Goal: Transaction & Acquisition: Book appointment/travel/reservation

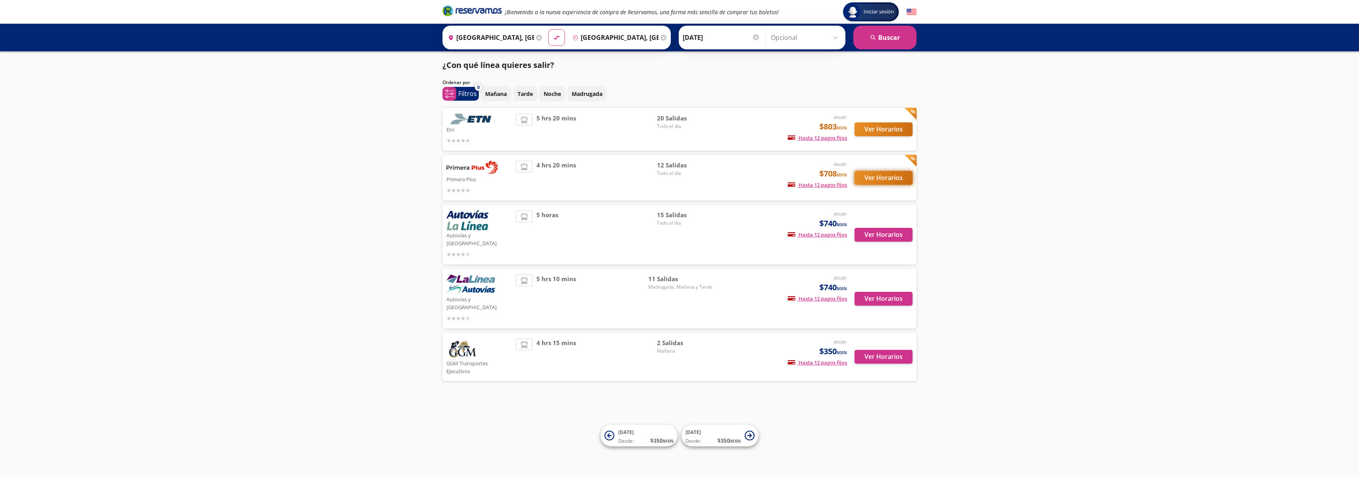
click at [865, 176] on button "Ver Horarios" at bounding box center [883, 178] width 58 height 14
click at [881, 130] on button "Ver Horarios" at bounding box center [883, 129] width 58 height 14
click at [872, 235] on button "Ver Horarios" at bounding box center [883, 235] width 58 height 14
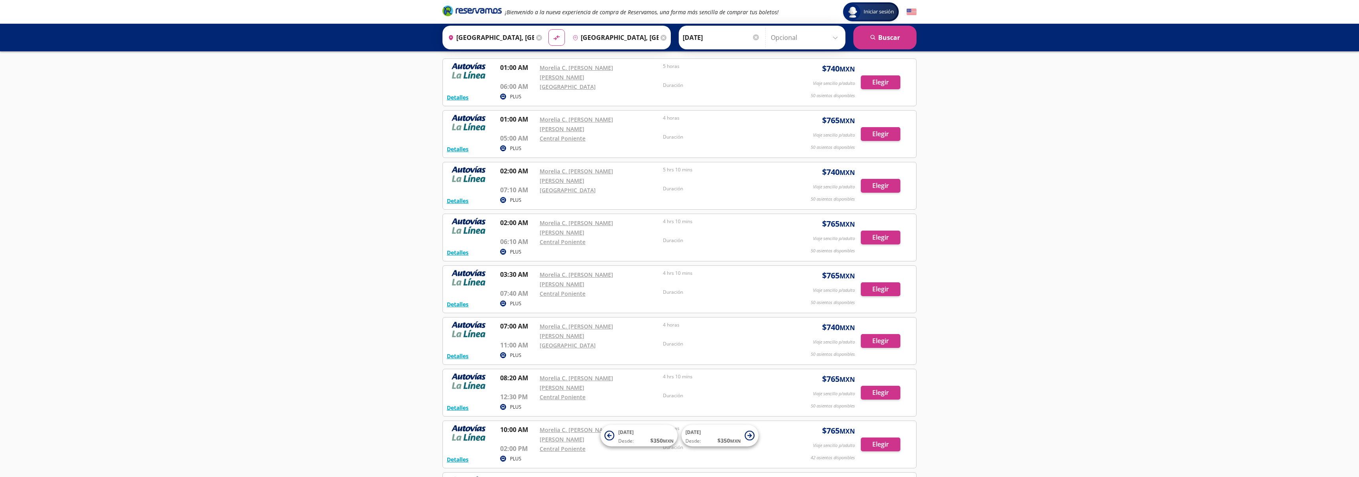
scroll to position [38, 0]
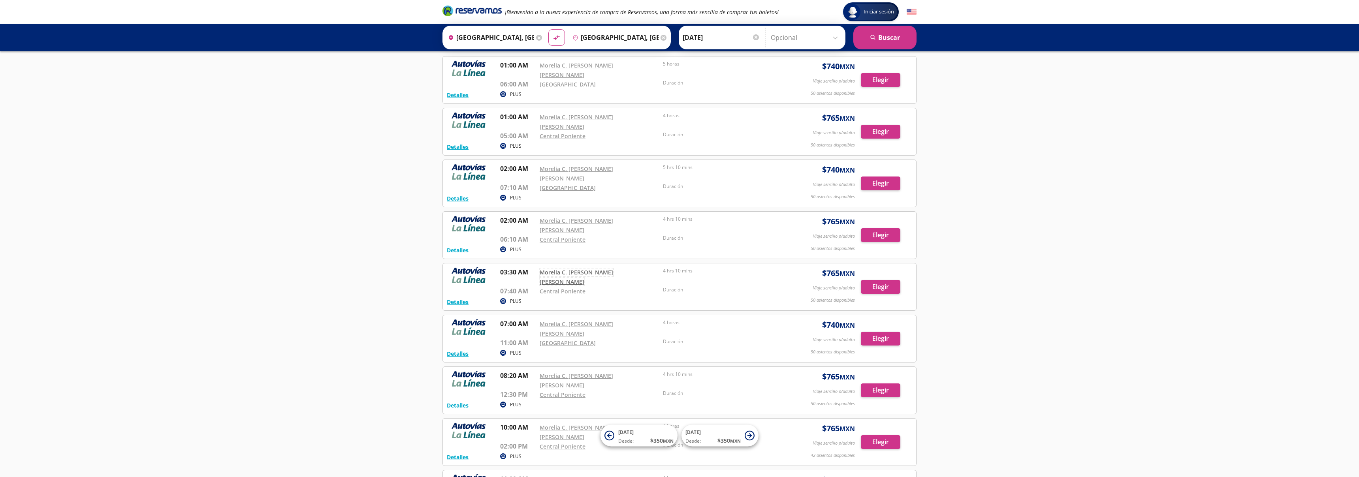
click at [609, 269] on link "Morelia C. [PERSON_NAME] [PERSON_NAME]" at bounding box center [575, 277] width 73 height 17
click at [906, 36] on button "search [GEOGRAPHIC_DATA]" at bounding box center [884, 38] width 63 height 24
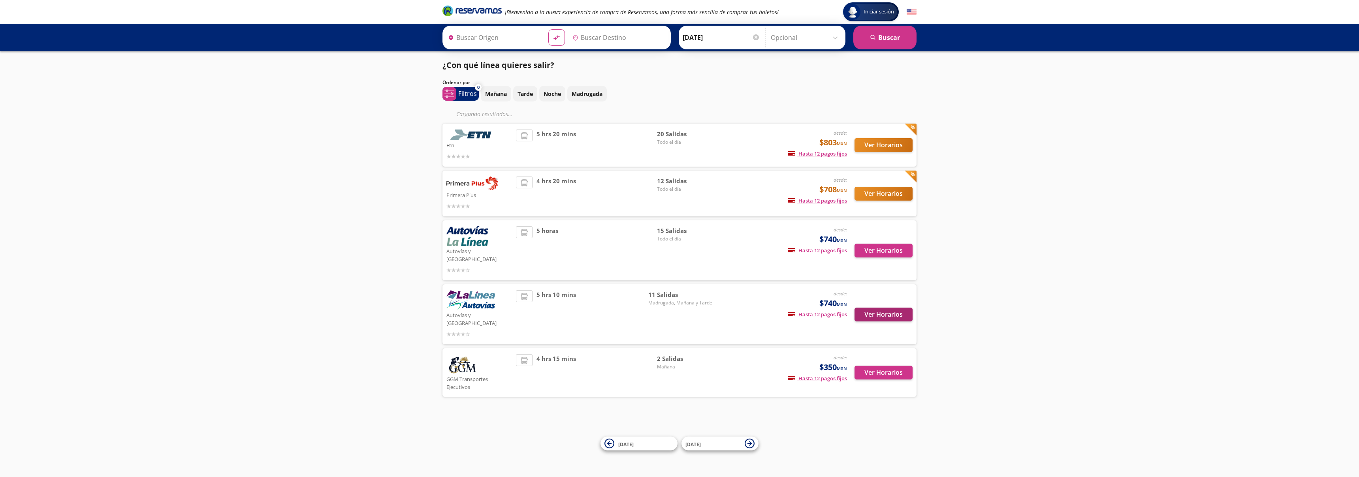
type input "[GEOGRAPHIC_DATA], [GEOGRAPHIC_DATA]"
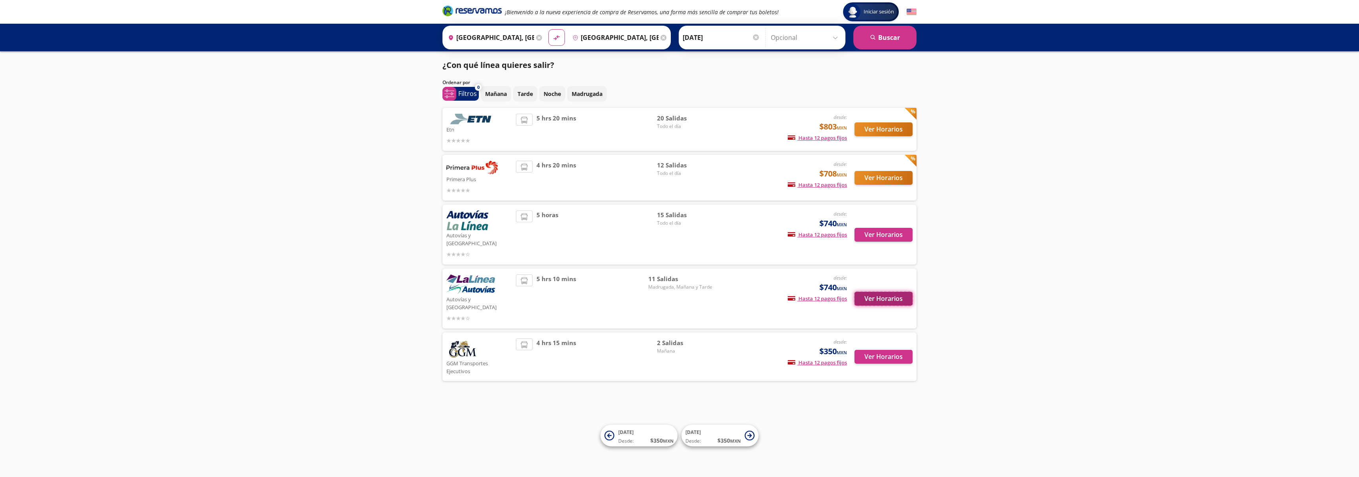
click at [886, 292] on button "Ver Horarios" at bounding box center [883, 299] width 58 height 14
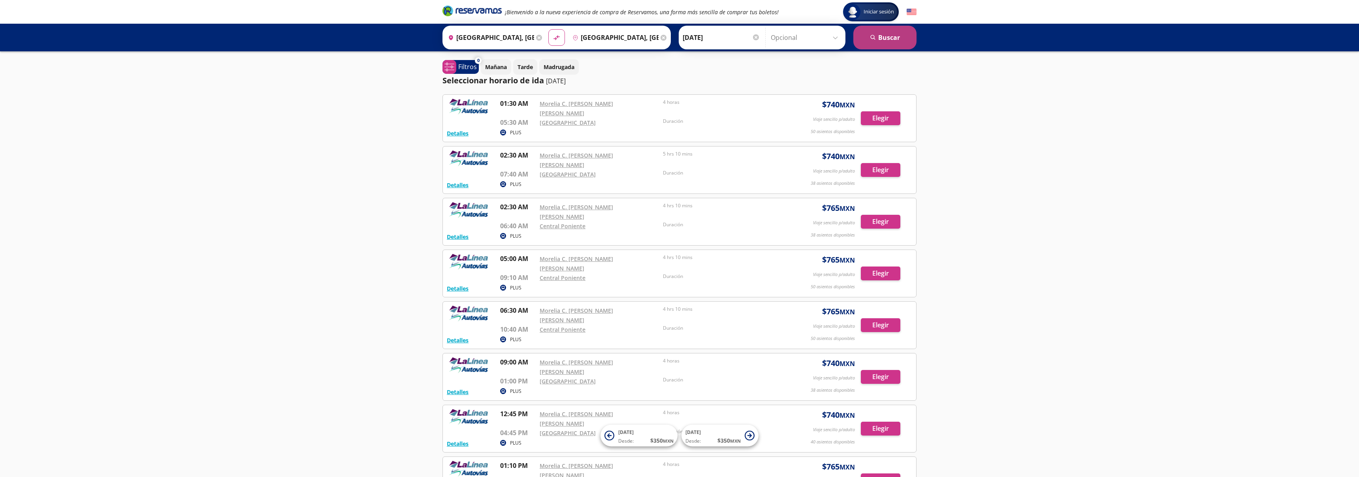
click at [898, 41] on button "search [GEOGRAPHIC_DATA]" at bounding box center [884, 38] width 63 height 24
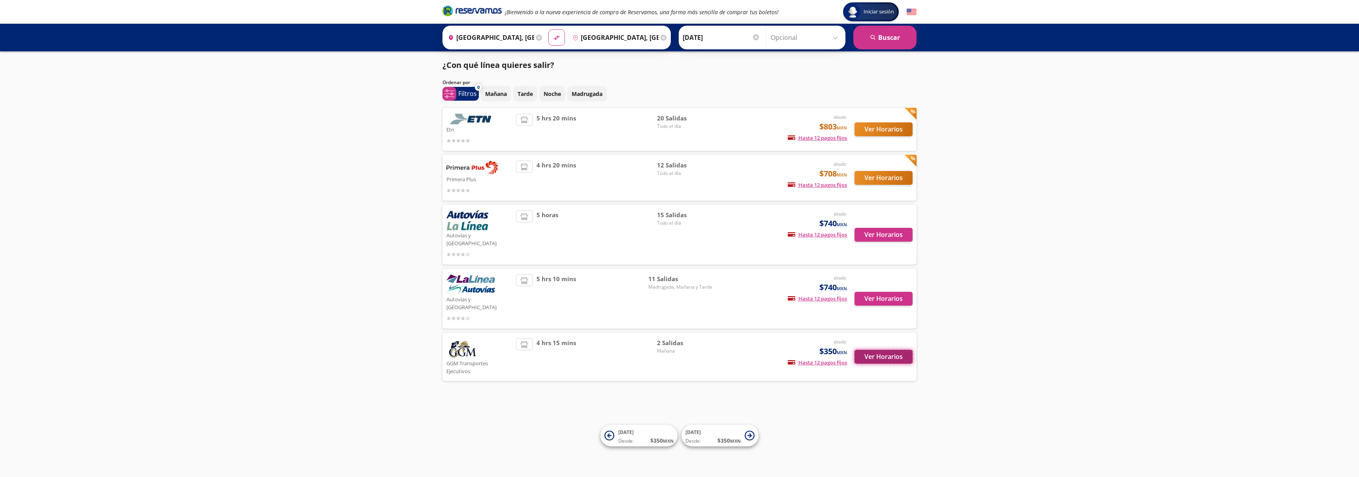
click at [893, 350] on button "Ver Horarios" at bounding box center [883, 357] width 58 height 14
